Goal: Navigation & Orientation: Understand site structure

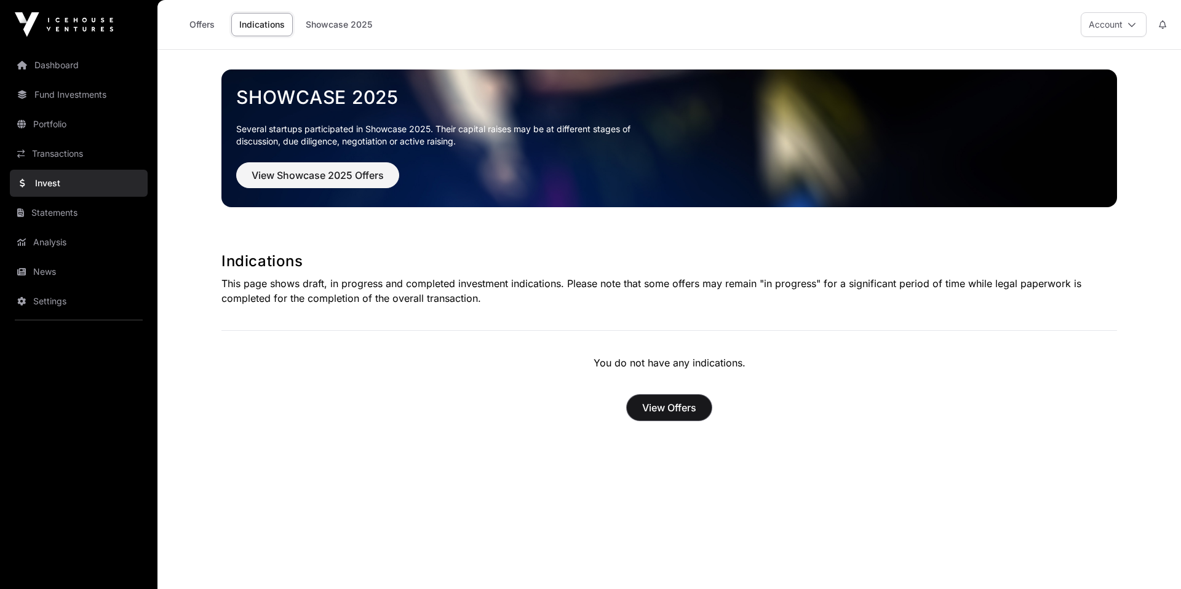
click at [674, 414] on span "View Offers" at bounding box center [669, 407] width 54 height 15
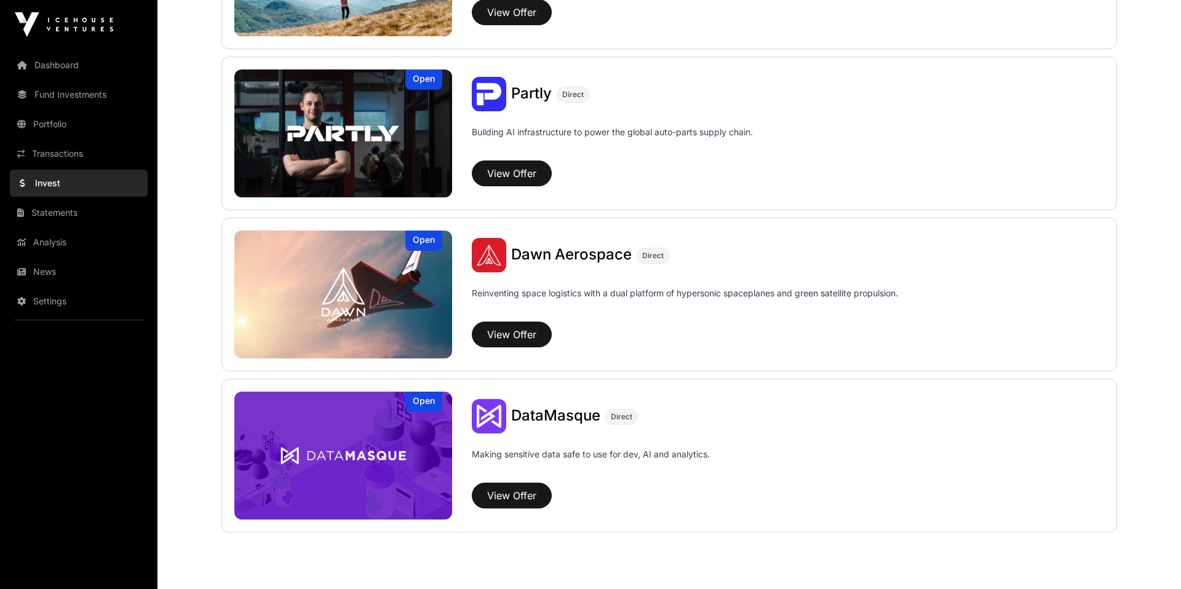
scroll to position [793, 0]
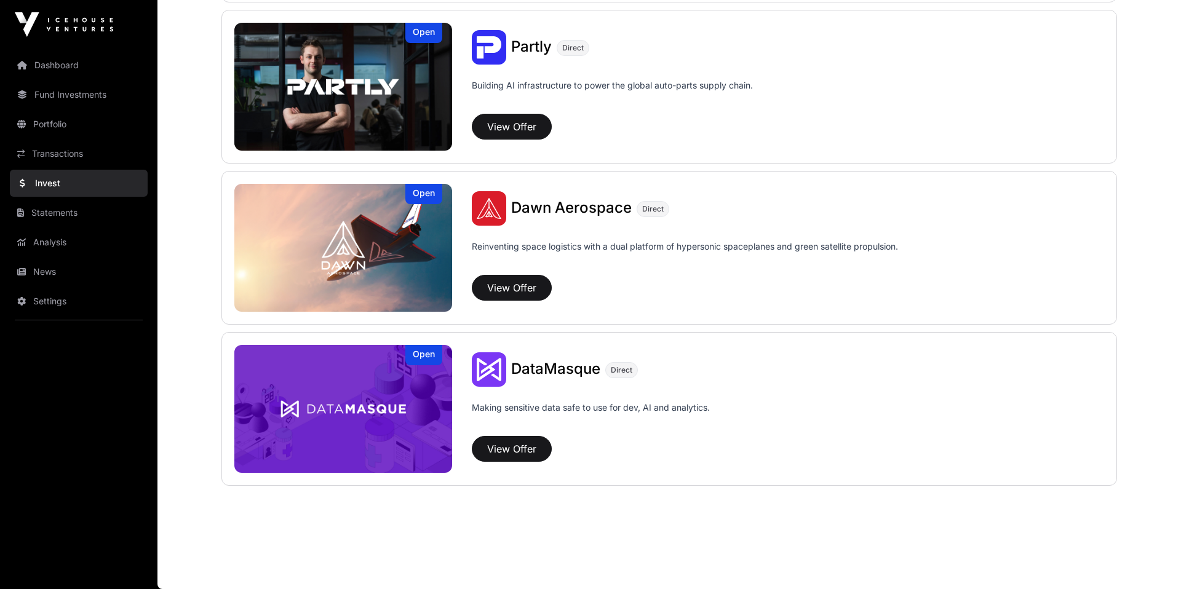
click at [59, 116] on link "Portfolio" at bounding box center [79, 124] width 138 height 27
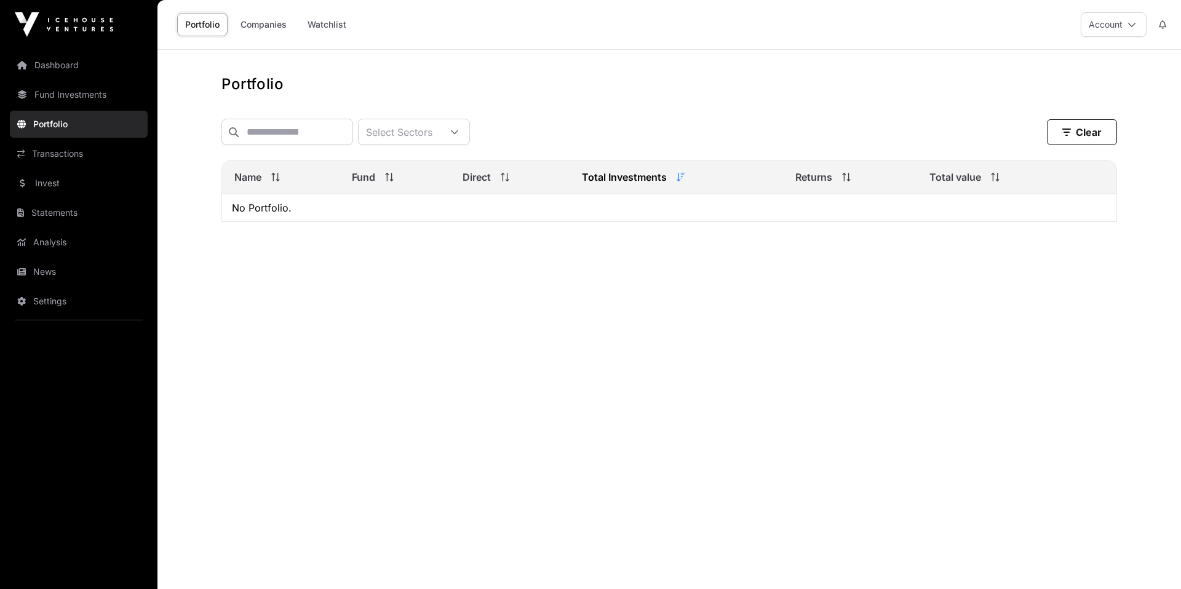
click at [70, 95] on link "Fund Investments" at bounding box center [79, 94] width 138 height 27
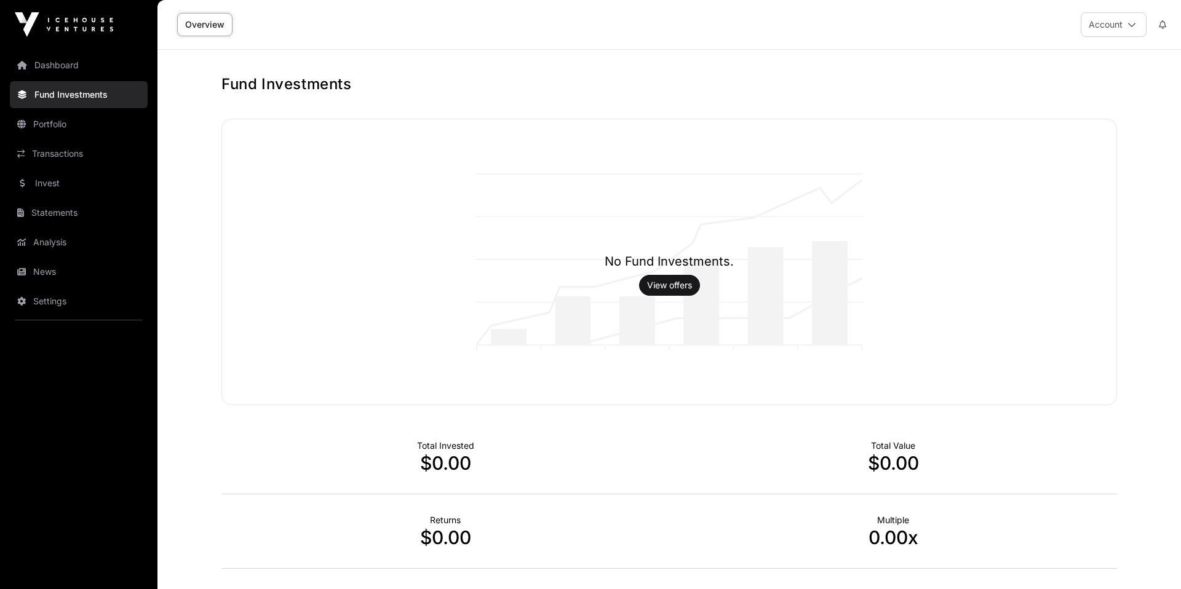
click at [77, 67] on link "Dashboard" at bounding box center [79, 65] width 138 height 27
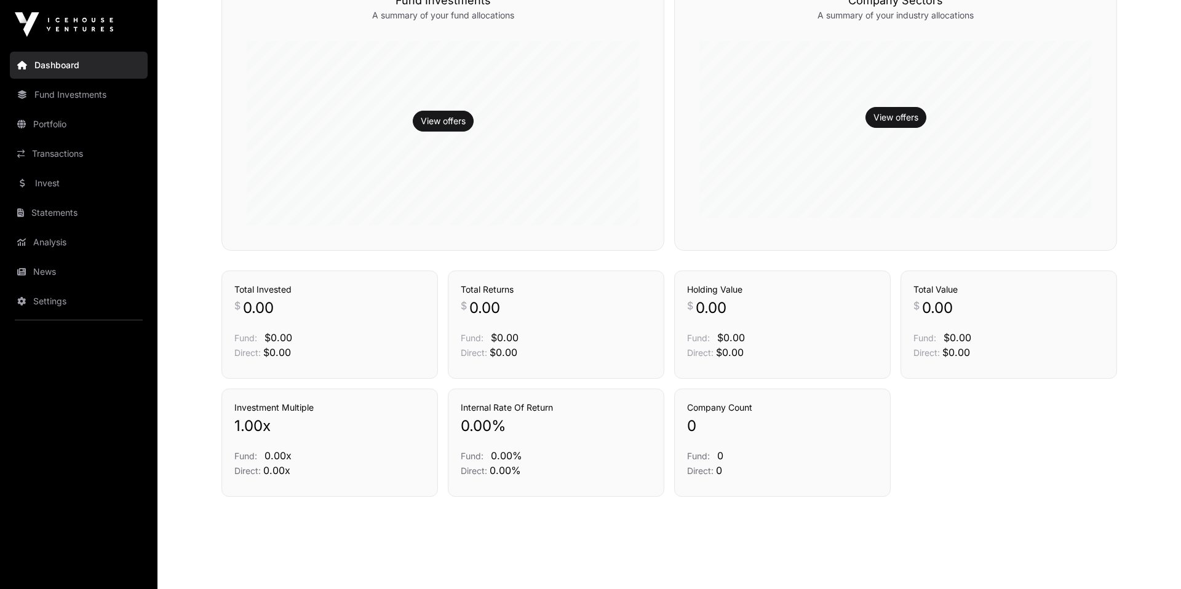
scroll to position [343, 0]
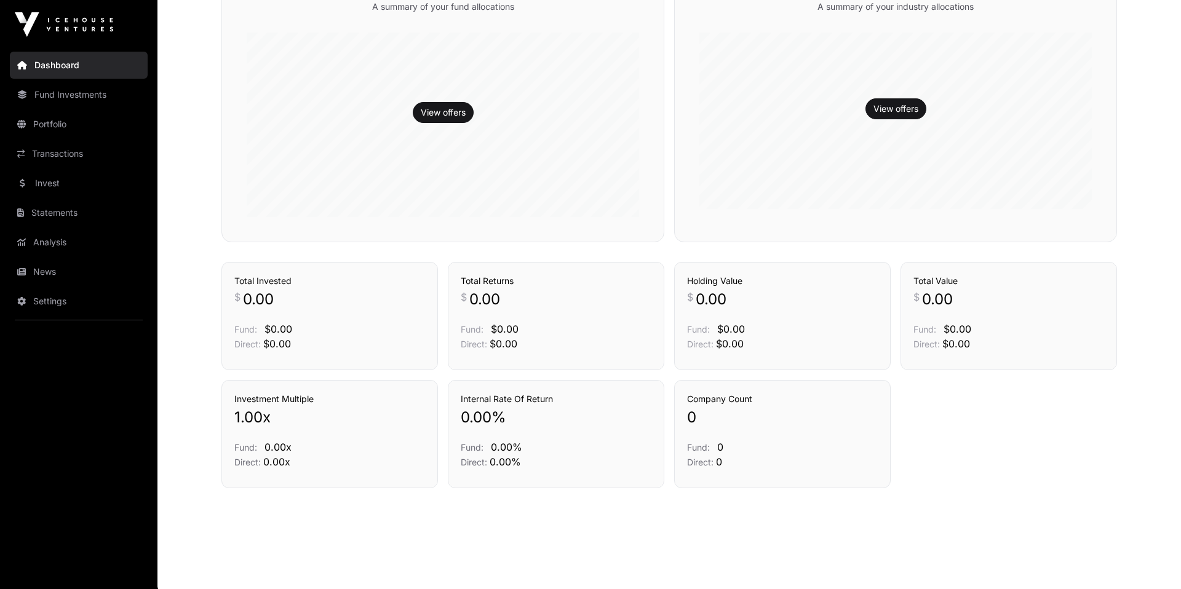
click at [52, 180] on link "Invest" at bounding box center [79, 183] width 138 height 27
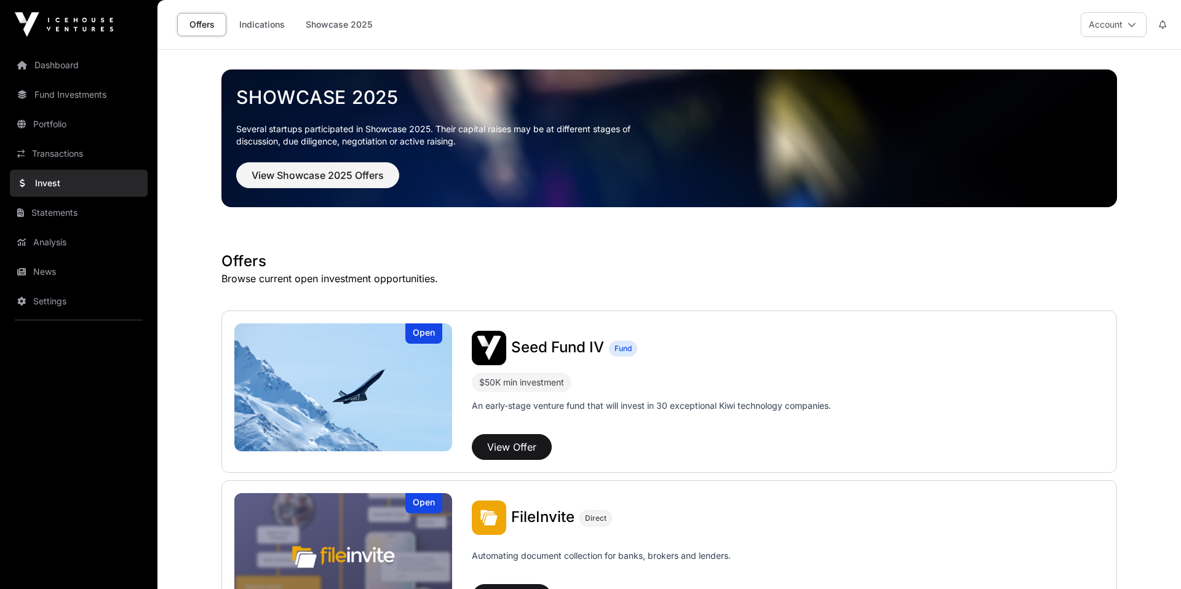
click at [255, 27] on link "Indications" at bounding box center [262, 24] width 62 height 23
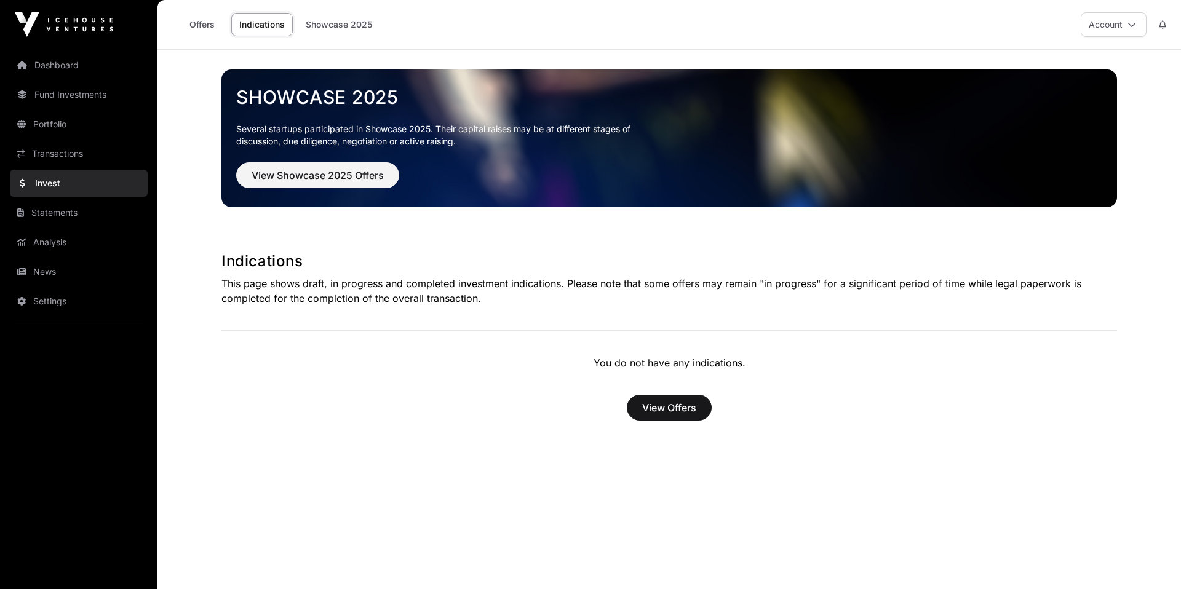
click at [348, 27] on link "Showcase 2025" at bounding box center [339, 24] width 82 height 23
